Goal: Register for event/course

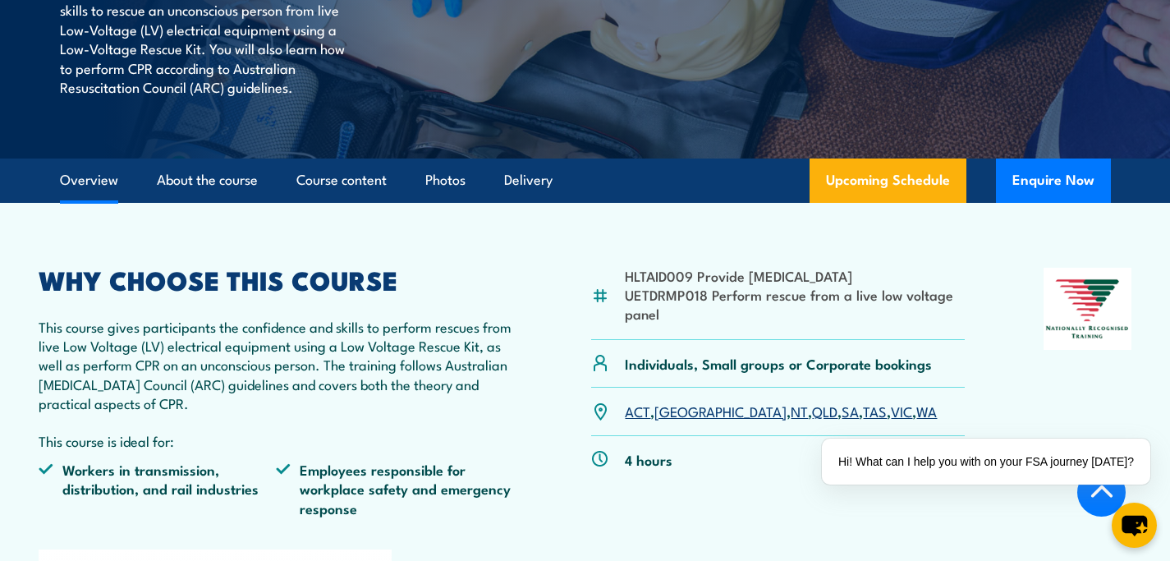
scroll to position [359, 0]
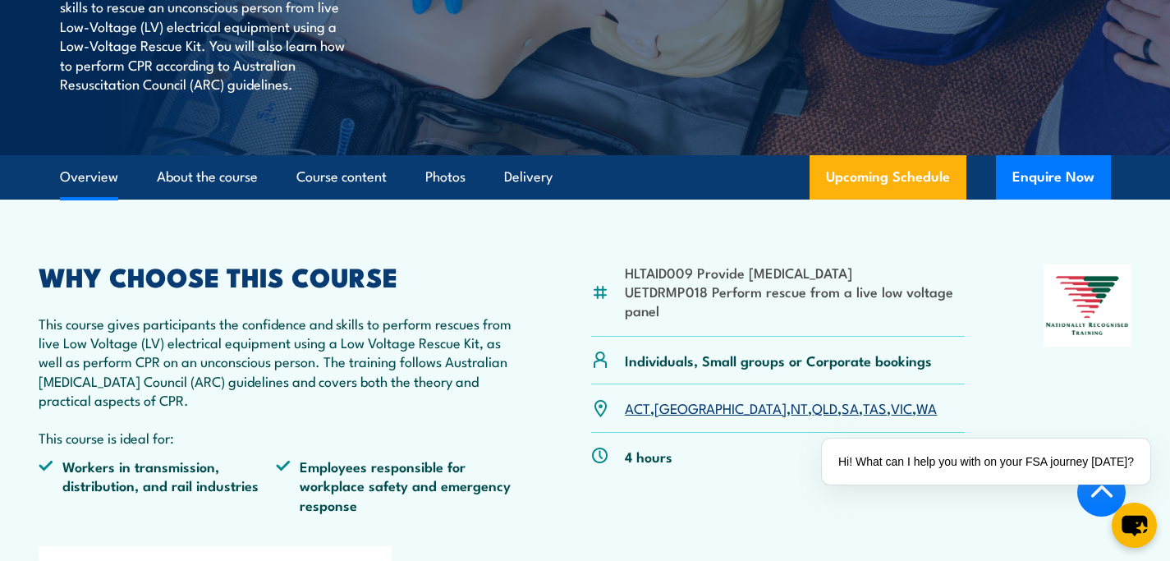
click at [812, 409] on link "QLD" at bounding box center [824, 407] width 25 height 20
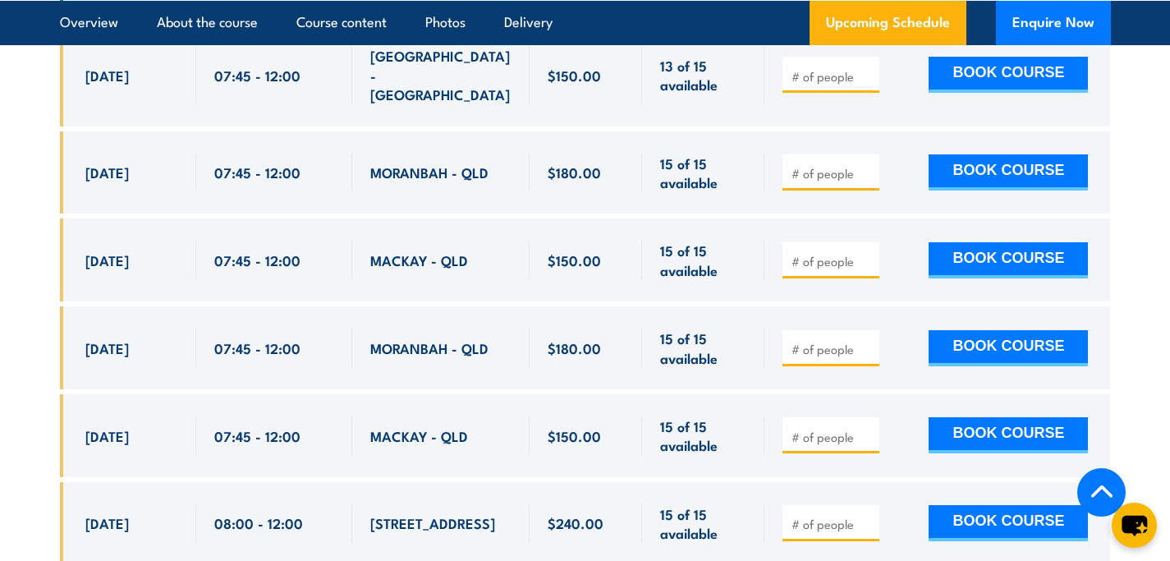
scroll to position [3125, 0]
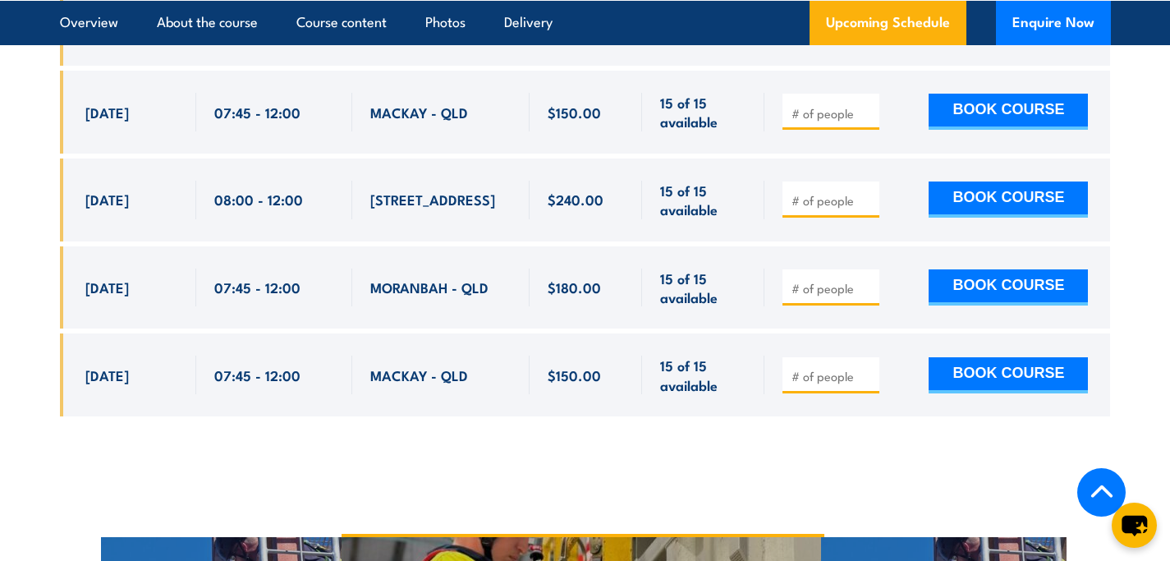
scroll to position [3493, 0]
